Goal: Find specific page/section: Find specific page/section

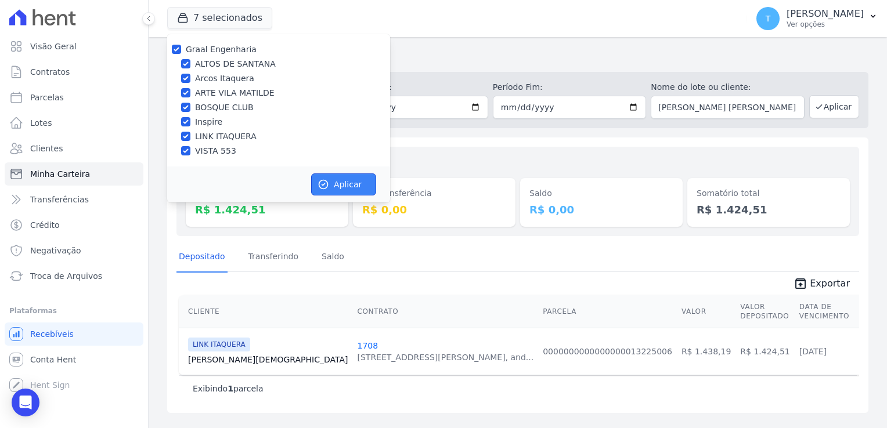
click at [354, 181] on button "Aplicar" at bounding box center [343, 185] width 65 height 22
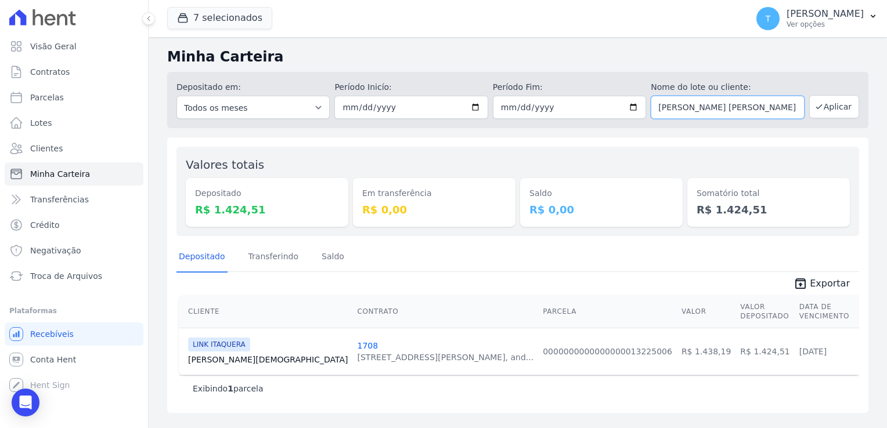
drag, startPoint x: 785, startPoint y: 107, endPoint x: 655, endPoint y: 108, distance: 130.1
click at [655, 108] on input "[PERSON_NAME] [PERSON_NAME]" at bounding box center [727, 107] width 153 height 23
paste input "[PERSON_NAME]"
type input "[PERSON_NAME]"
click at [844, 115] on button "Aplicar" at bounding box center [834, 106] width 50 height 23
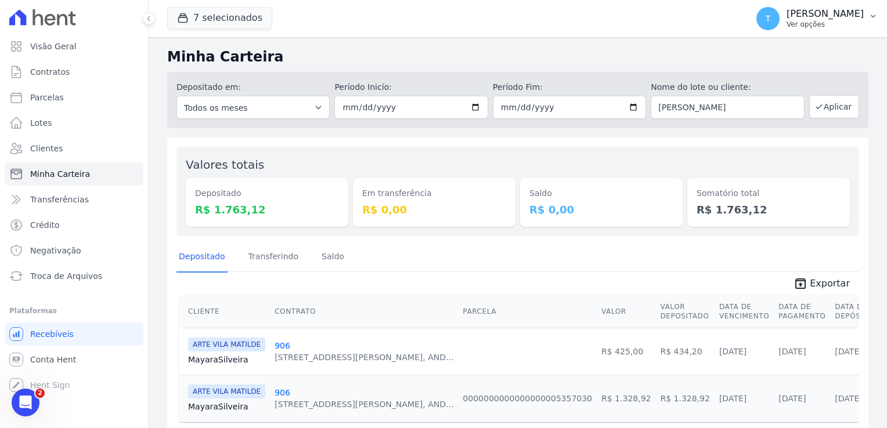
click at [870, 19] on icon "button" at bounding box center [873, 16] width 9 height 9
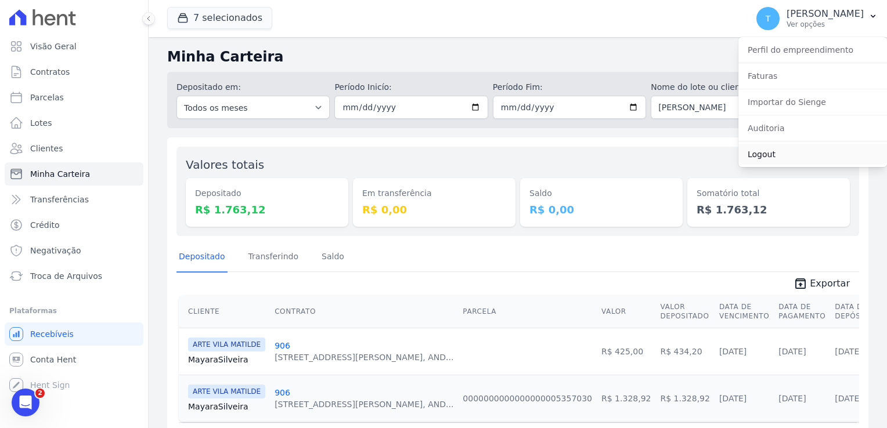
click at [764, 157] on link "Logout" at bounding box center [813, 154] width 149 height 21
